Goal: Information Seeking & Learning: Find contact information

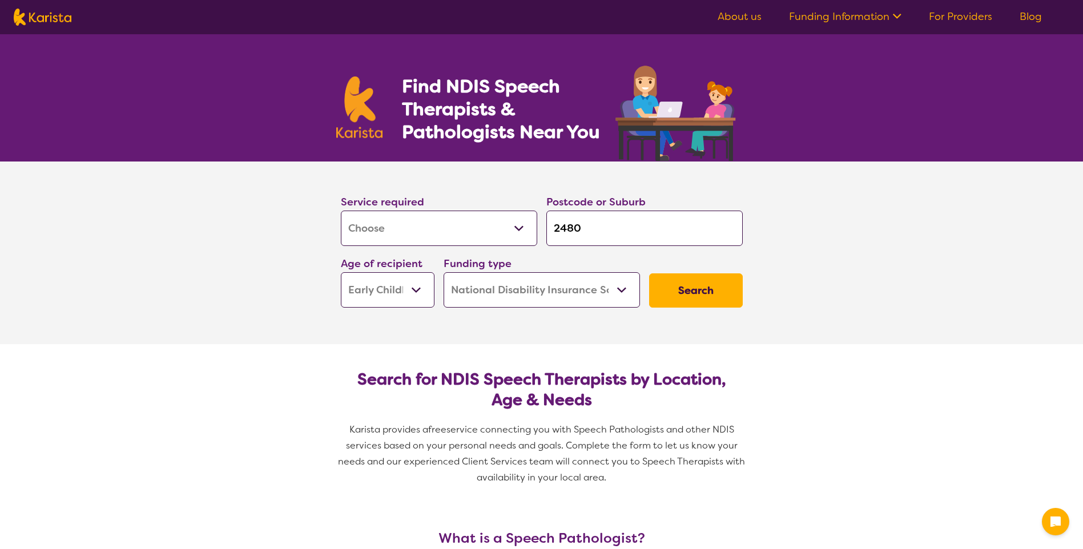
select select "[MEDICAL_DATA]"
select select "EC"
select select "NDIS"
select select "[MEDICAL_DATA]"
select select "EC"
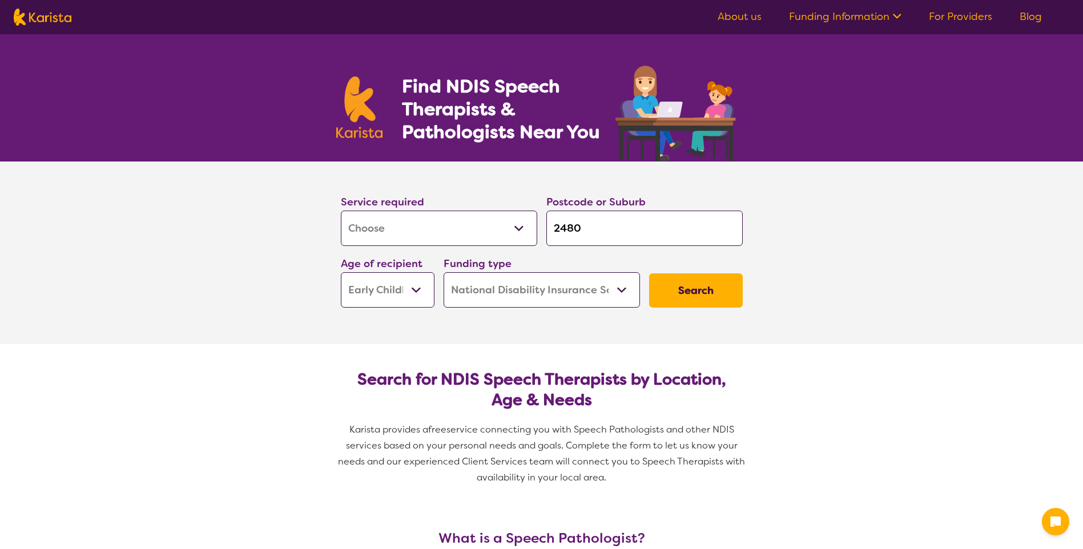
select select "NDIS"
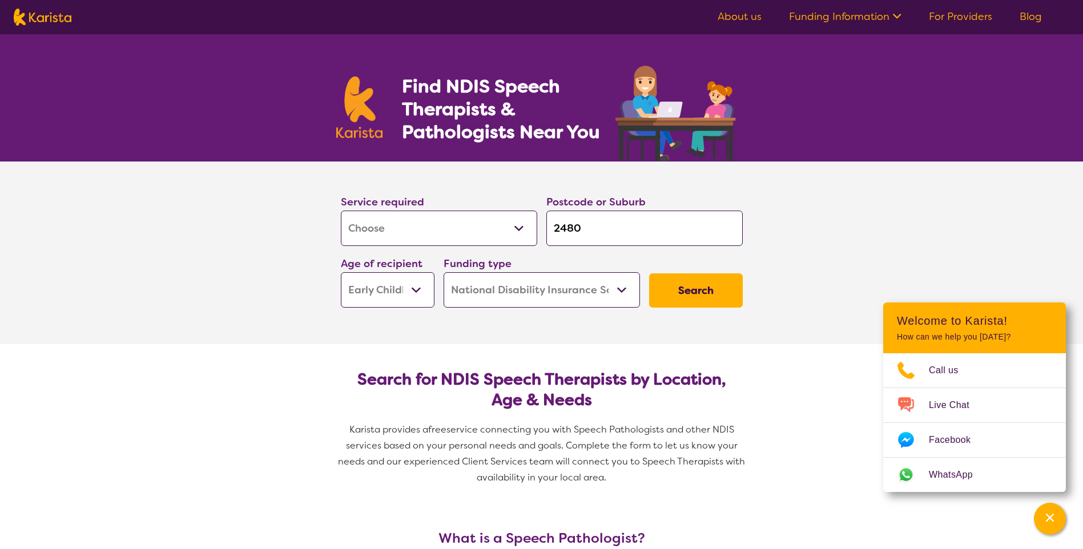
click at [525, 227] on select "Allied Health Assistant Assessment (ADHD or Autism) Behaviour support Counselli…" at bounding box center [439, 228] width 196 height 35
click at [875, 210] on section "Service required Allied Health Assistant Assessment (ADHD or Autism) Behaviour …" at bounding box center [541, 253] width 1083 height 183
click at [630, 292] on select "Home Care Package (HCP) National Disability Insurance Scheme (NDIS) I don't know" at bounding box center [542, 289] width 196 height 35
click at [787, 227] on section "Service required Allied Health Assistant Assessment (ADHD or Autism) Behaviour …" at bounding box center [541, 253] width 1083 height 183
click at [525, 228] on select "Allied Health Assistant Assessment (ADHD or Autism) Behaviour support Counselli…" at bounding box center [439, 228] width 196 height 35
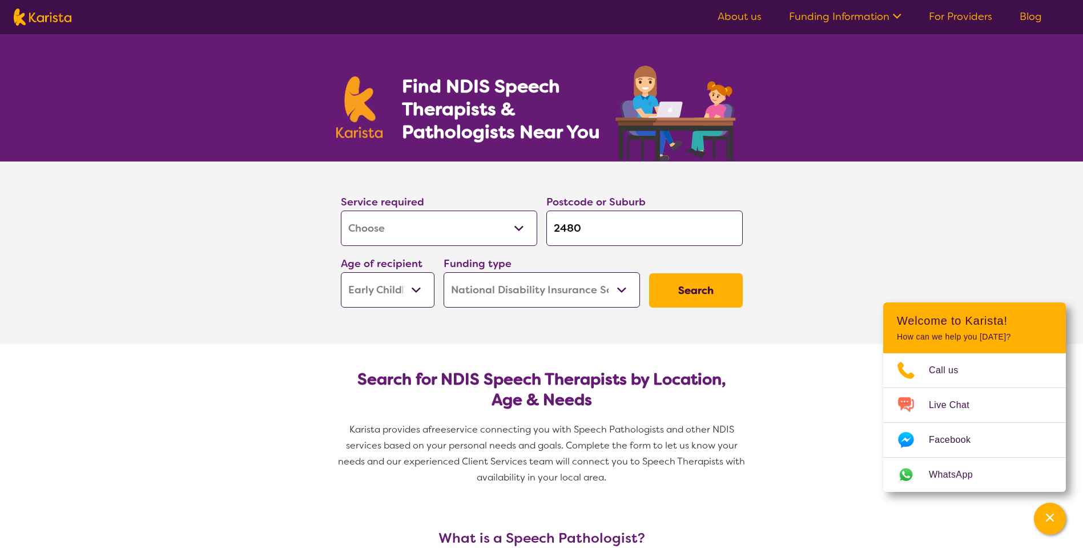
click at [385, 232] on select "Allied Health Assistant Assessment (ADHD or Autism) Behaviour support Counselli…" at bounding box center [439, 228] width 196 height 35
click at [599, 228] on input "2480" at bounding box center [644, 228] width 196 height 35
type input "248"
type input "24"
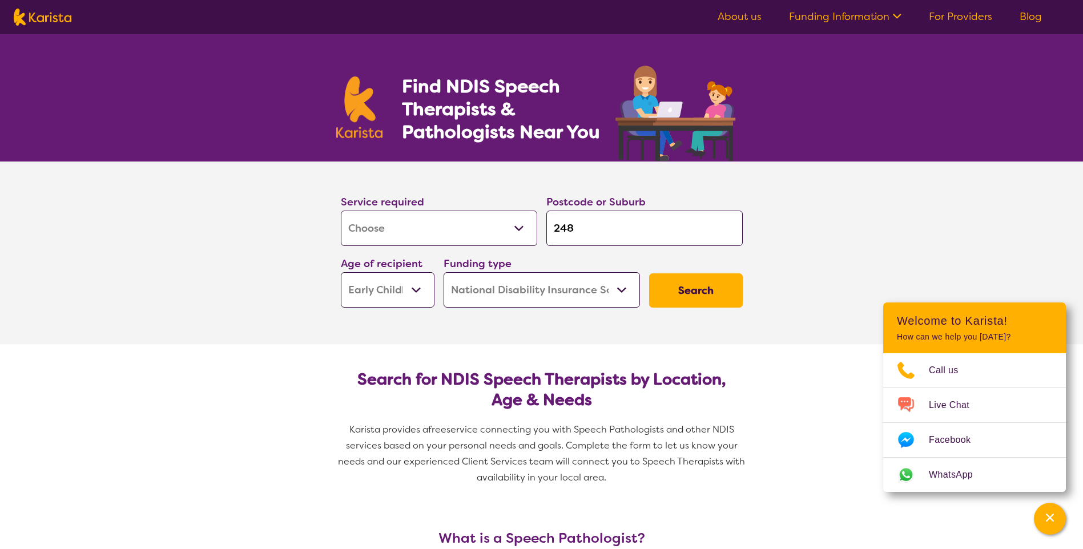
type input "24"
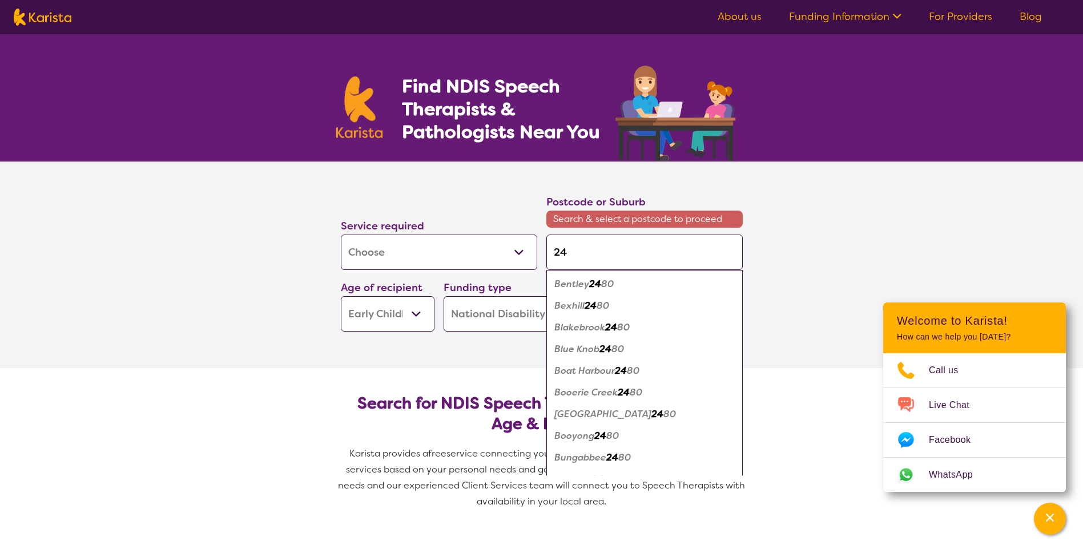
type input "247"
type input "2470"
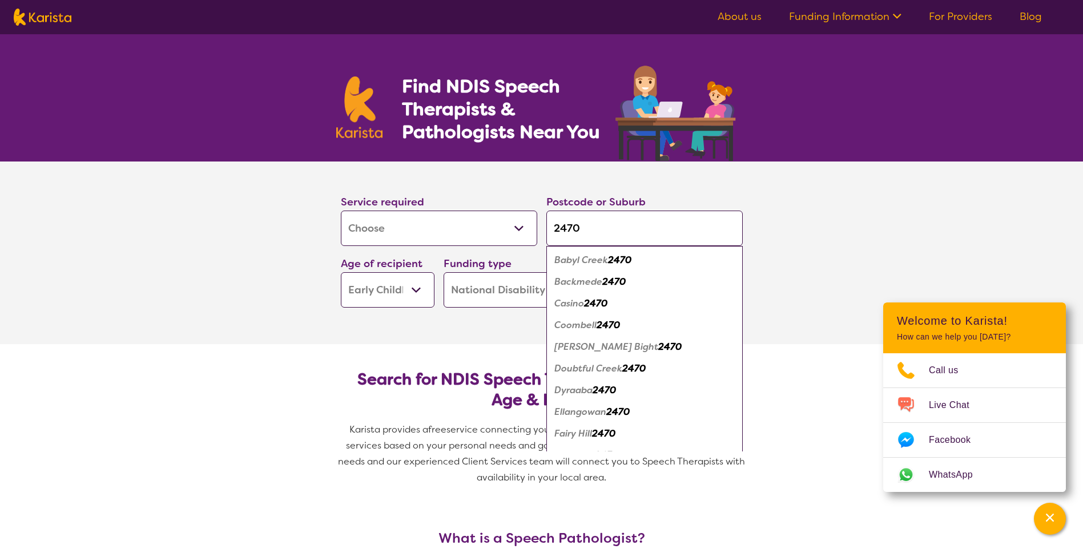
type input "2470"
click at [417, 290] on select "Early Childhood - 0 to 9 Child - 10 to 11 Adolescent - 12 to 17 Adult - 18 to 6…" at bounding box center [388, 289] width 94 height 35
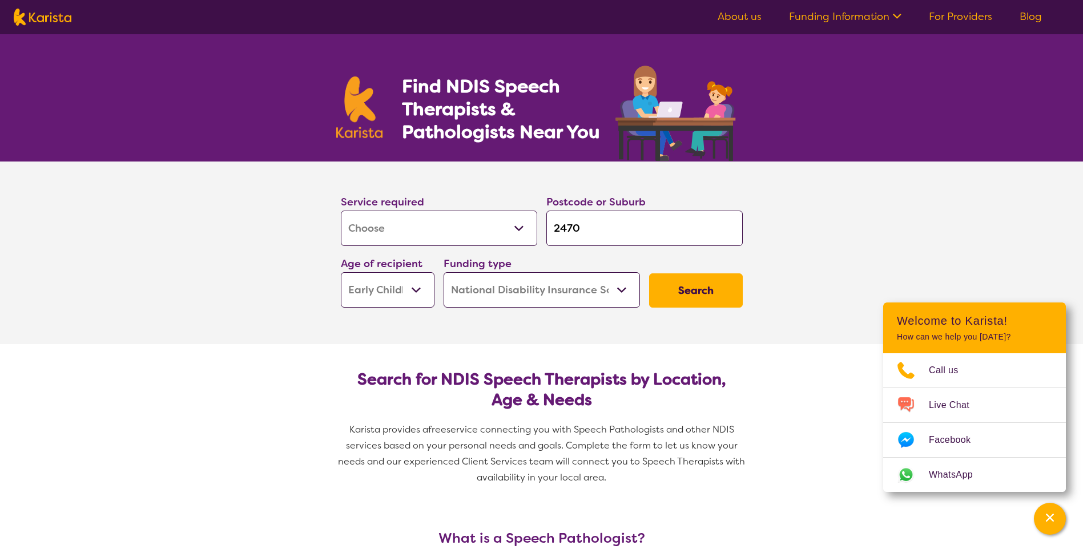
select select "AD"
click at [341, 272] on select "Early Childhood - 0 to 9 Child - 10 to 11 Adolescent - 12 to 17 Adult - 18 to 6…" at bounding box center [388, 289] width 94 height 35
select select "AD"
click at [620, 292] on select "Home Care Package (HCP) National Disability Insurance Scheme (NDIS) I don't know" at bounding box center [542, 289] width 196 height 35
click at [832, 276] on section "Service required Allied Health Assistant Assessment (ADHD or Autism) Behaviour …" at bounding box center [541, 253] width 1083 height 183
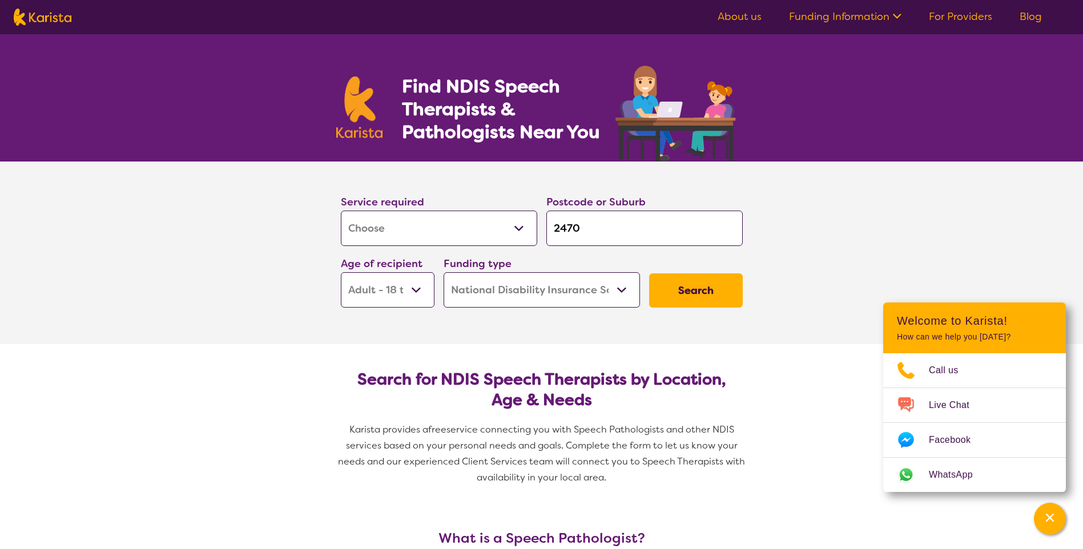
click at [720, 289] on button "Search" at bounding box center [696, 290] width 94 height 34
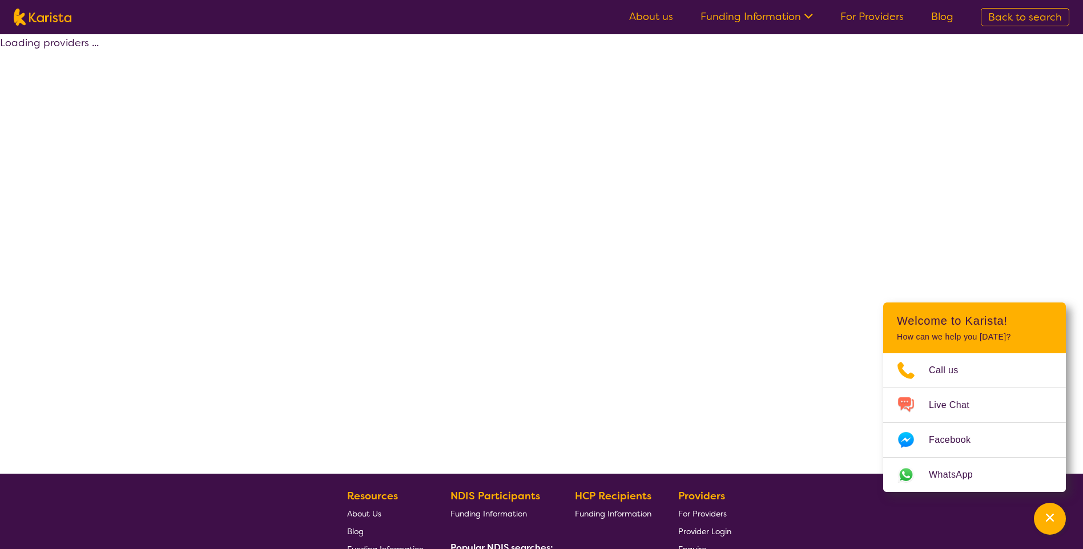
select select "by_score"
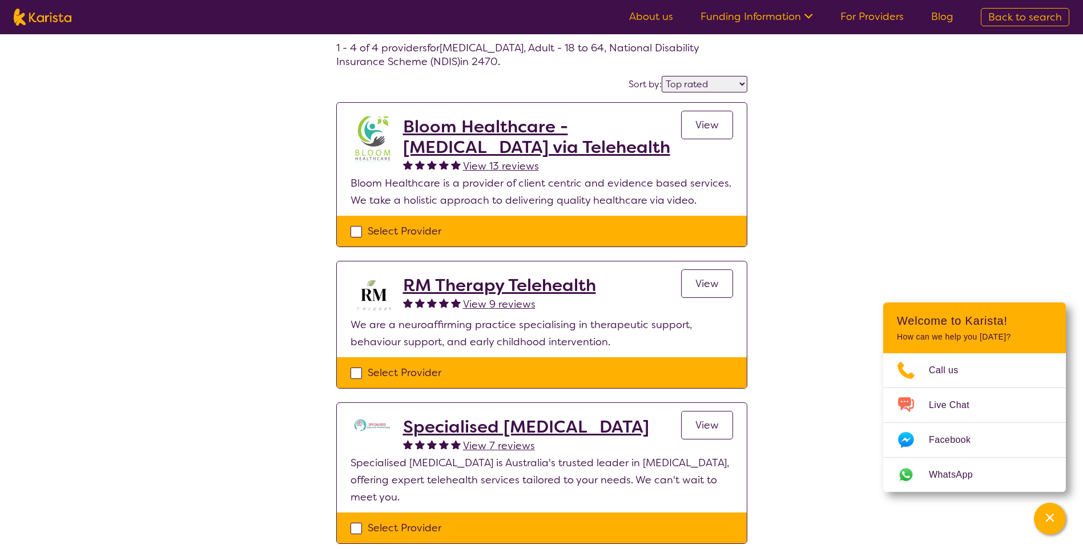
scroll to position [114, 0]
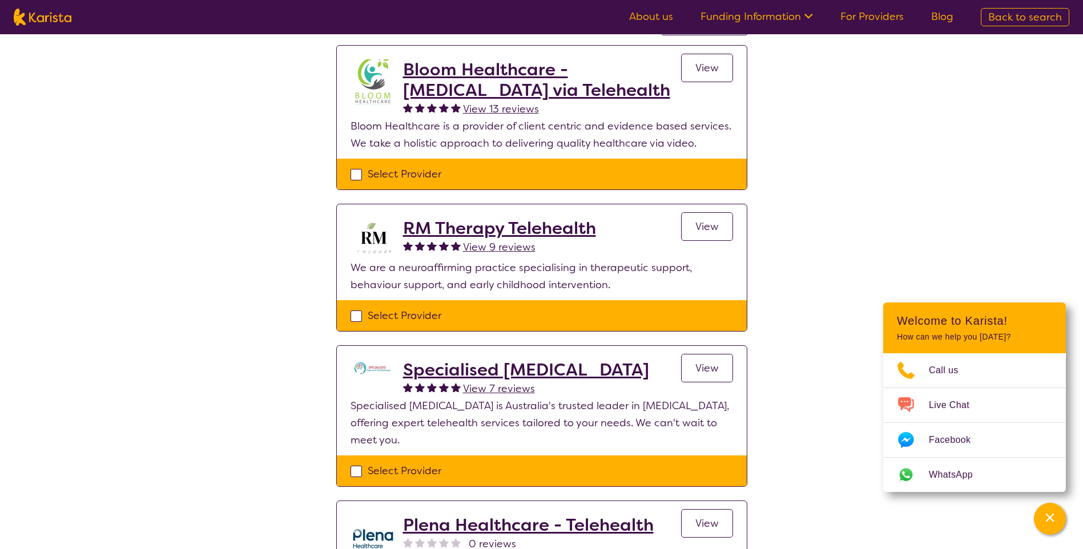
click at [435, 372] on h2 "Specialised Speech Pathology" at bounding box center [526, 370] width 246 height 21
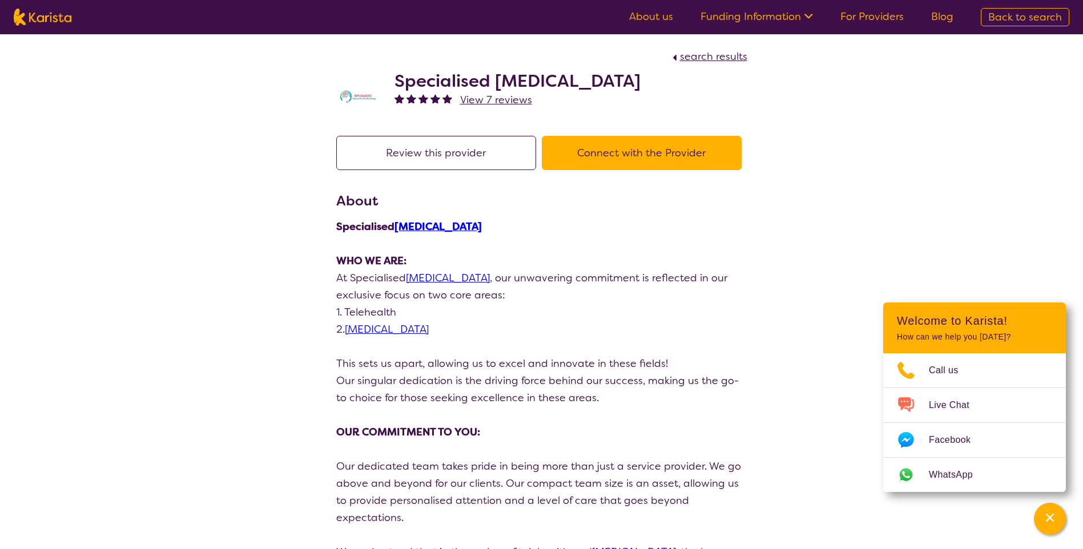
select select "by_score"
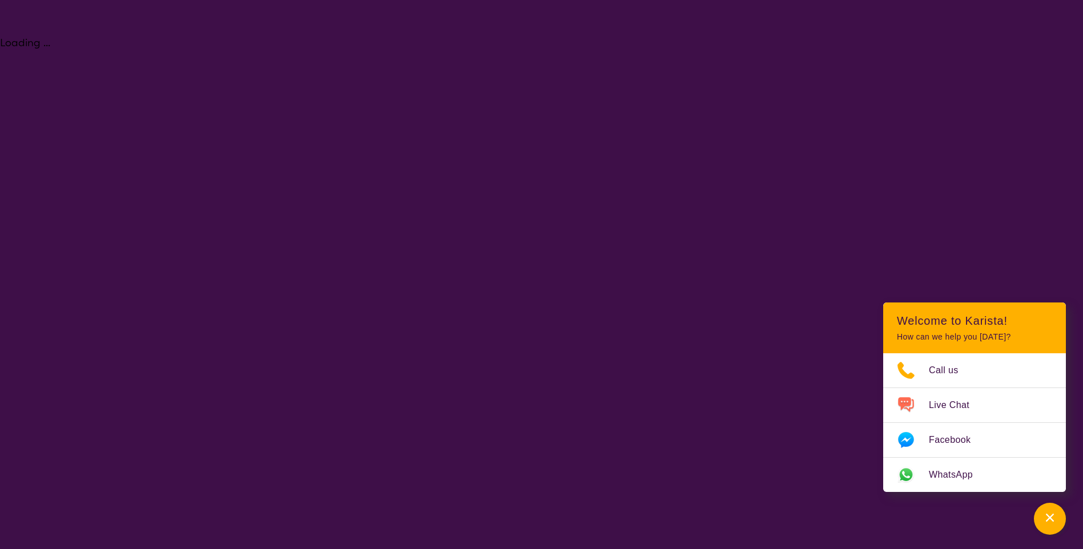
select select "[MEDICAL_DATA]"
select select "AD"
select select "NDIS"
select select "[MEDICAL_DATA]"
select select "AD"
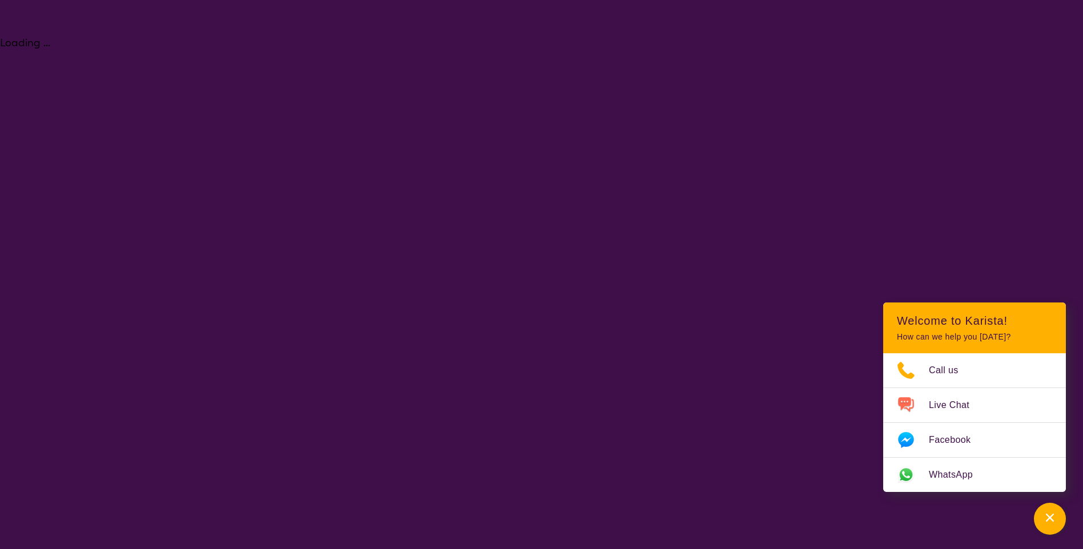
select select "NDIS"
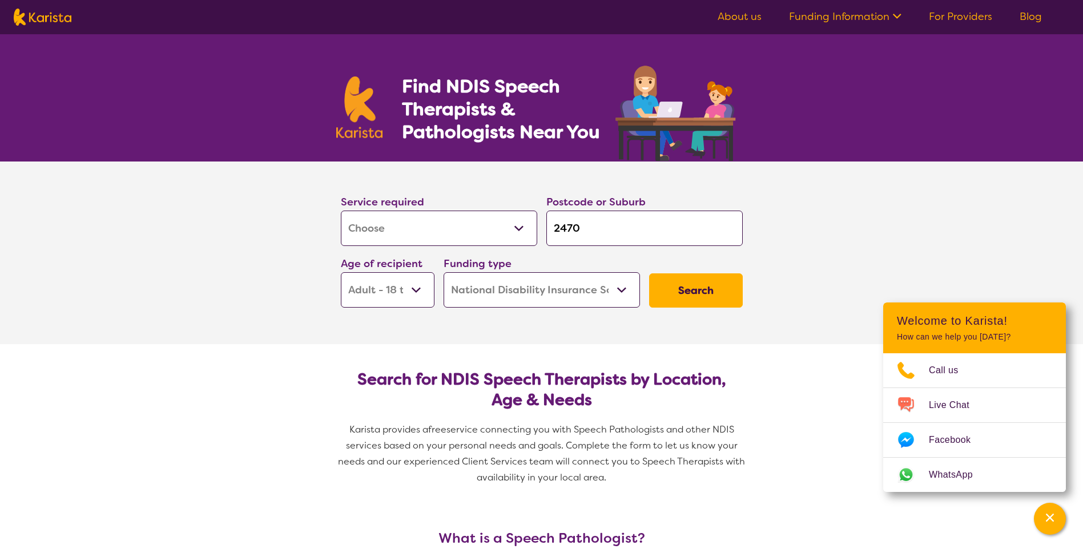
click at [513, 232] on select "Allied Health Assistant Assessment (ADHD or Autism) Behaviour support Counselli…" at bounding box center [439, 228] width 196 height 35
click at [525, 233] on select "Allied Health Assistant Assessment (ADHD or Autism) Behaviour support Counselli…" at bounding box center [439, 228] width 196 height 35
click at [588, 231] on input "2470" at bounding box center [644, 228] width 196 height 35
type input "247"
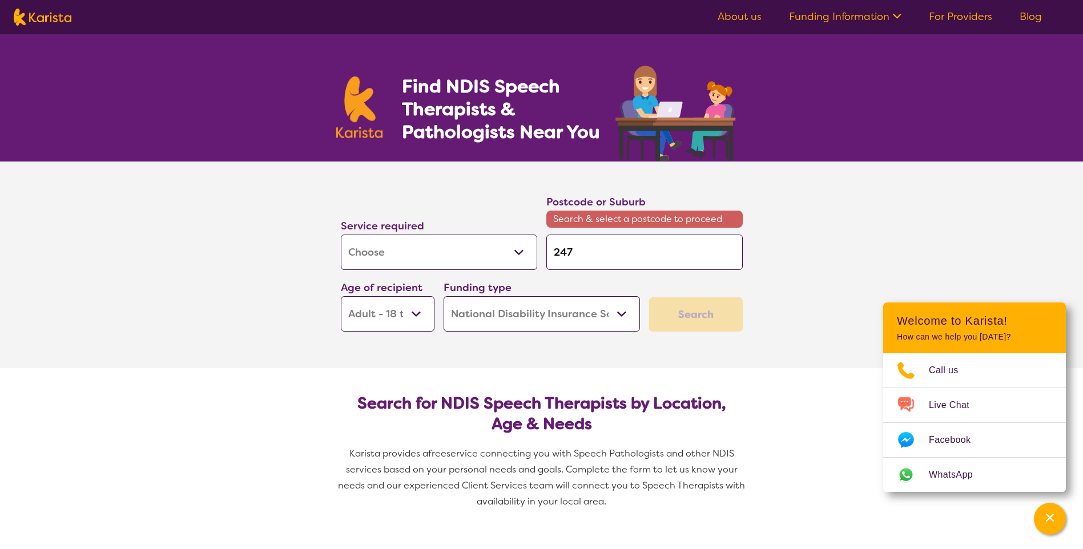
type input "24"
type input "248"
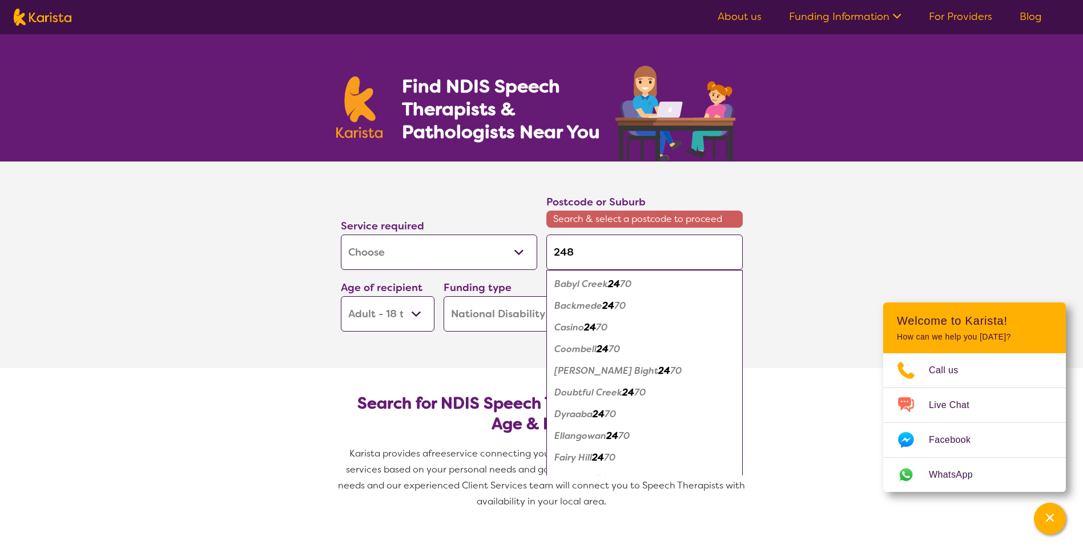
type input "2480"
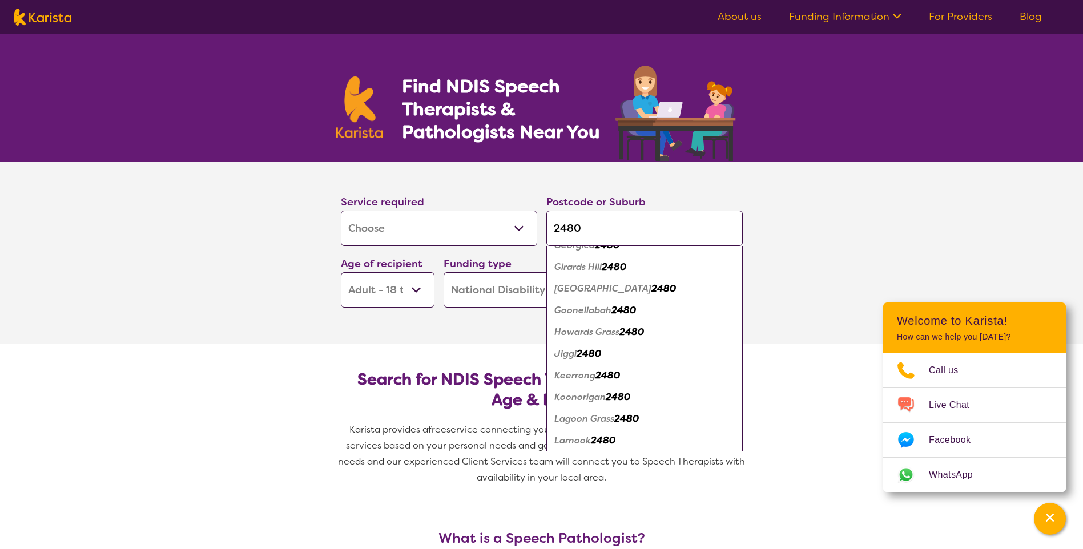
scroll to position [628, 0]
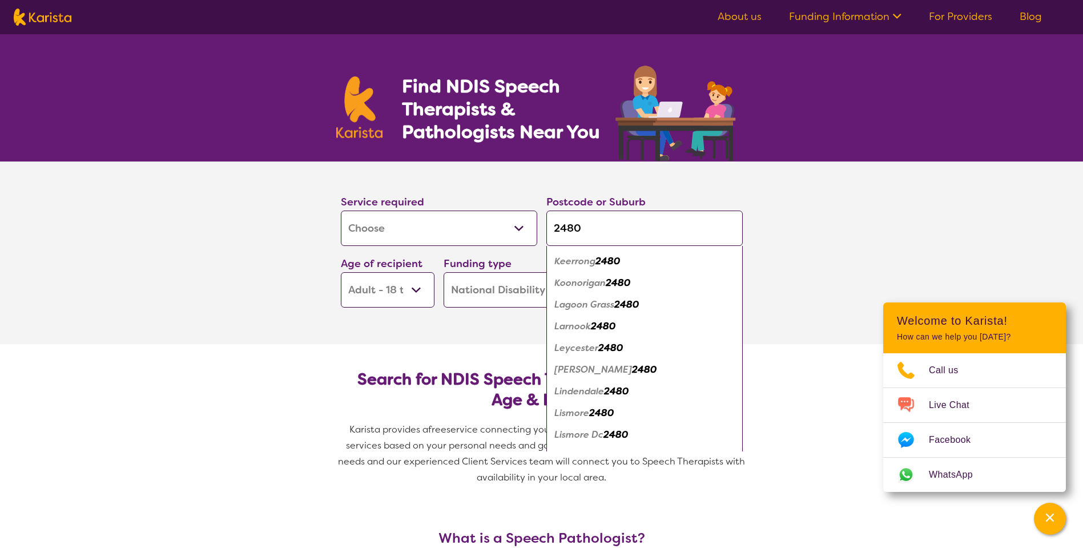
type input "2480"
click at [579, 410] on em "Lismore" at bounding box center [571, 413] width 35 height 12
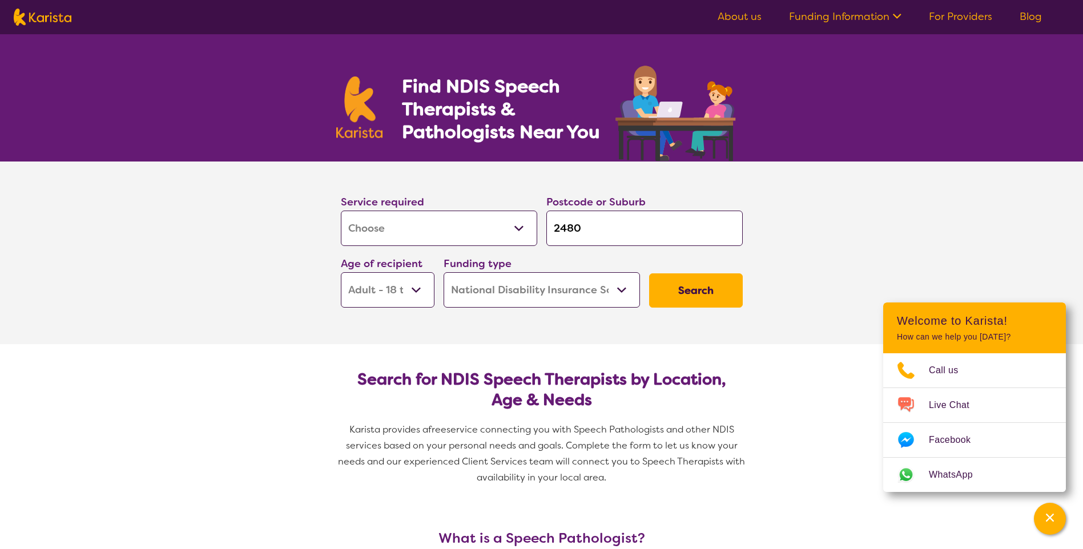
click at [667, 294] on button "Search" at bounding box center [696, 290] width 94 height 34
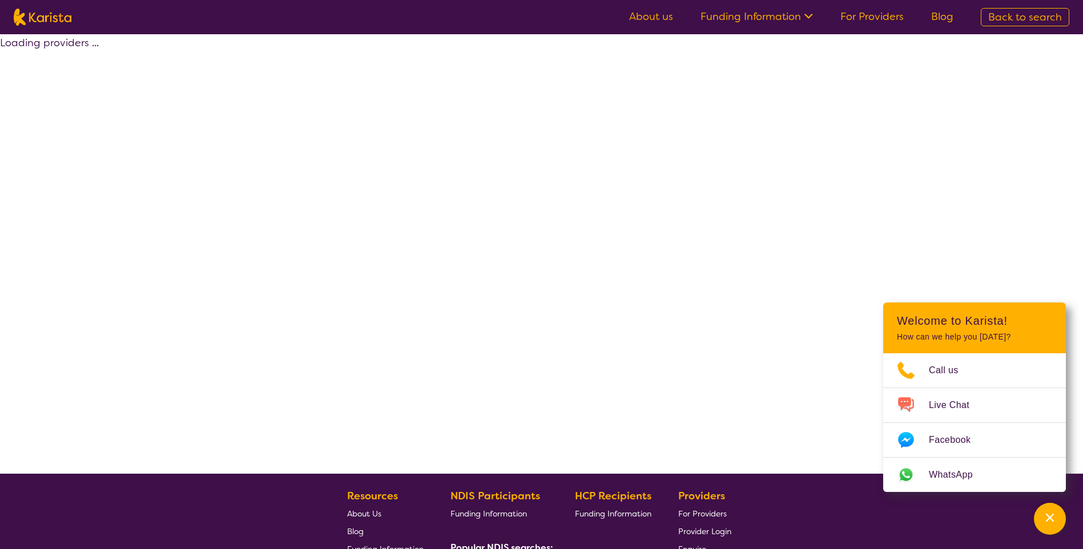
select select "by_score"
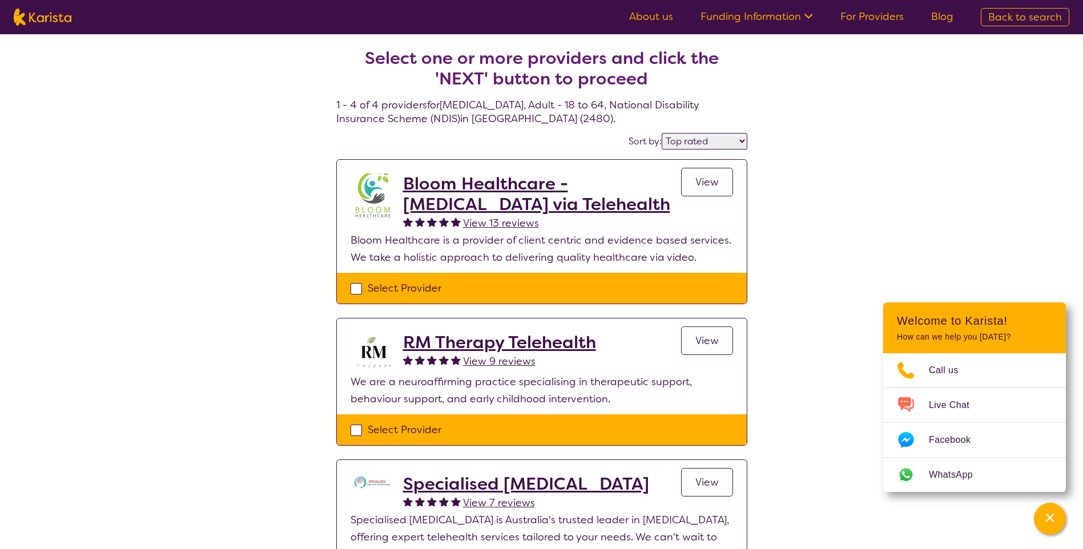
click at [71, 15] on nav "About us Funding Information NDIS - National Disability Insurance Scheme HCP - …" at bounding box center [541, 17] width 1083 height 34
click at [638, 14] on link "About us" at bounding box center [651, 17] width 44 height 14
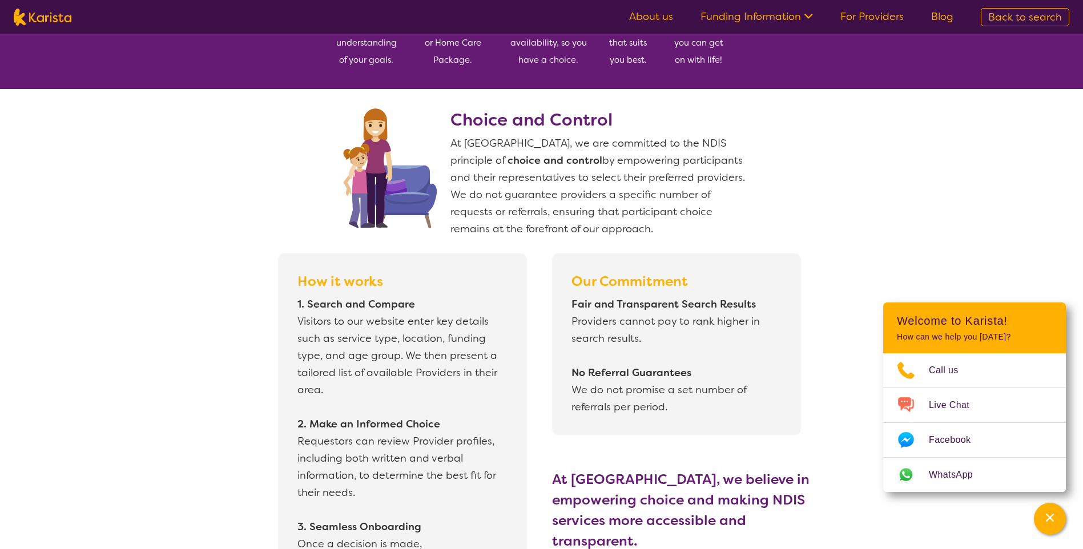
scroll to position [856, 0]
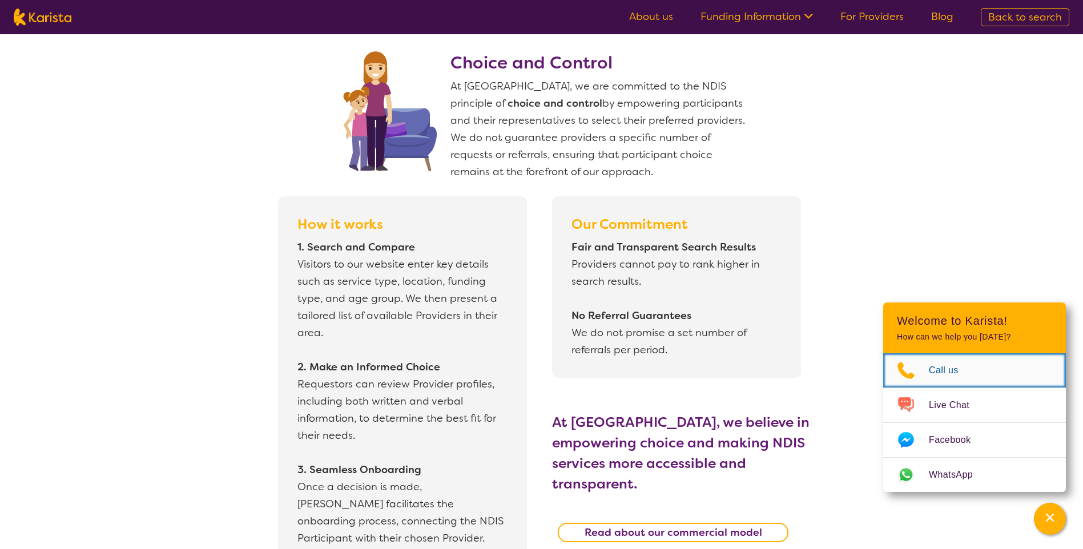
click at [930, 369] on span "Call us" at bounding box center [950, 370] width 43 height 17
